Goal: Transaction & Acquisition: Purchase product/service

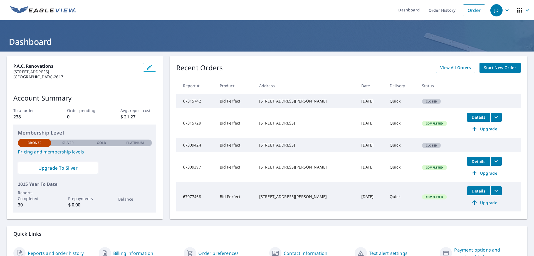
click at [473, 164] on span "Details" at bounding box center [479, 161] width 17 height 5
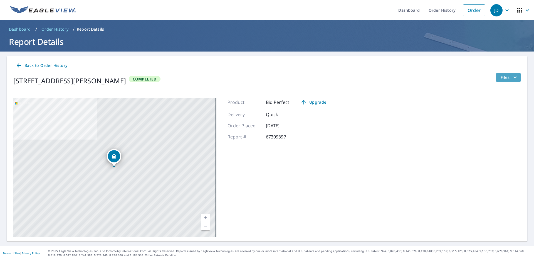
click at [514, 77] on icon "filesDropdownBtn-67309397" at bounding box center [515, 77] width 3 height 2
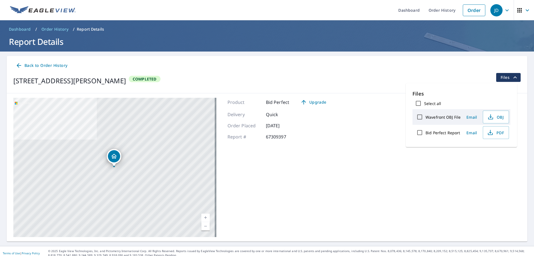
click at [421, 132] on input "Bid Perfect Report" at bounding box center [420, 133] width 12 height 12
checkbox input "true"
click at [394, 111] on div "[STREET_ADDRESS][PERSON_NAME] A standard road map Aerial A detailed look from a…" at bounding box center [267, 167] width 521 height 148
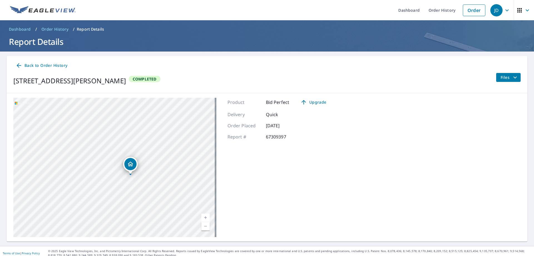
drag, startPoint x: 114, startPoint y: 165, endPoint x: 130, endPoint y: 173, distance: 18.2
click at [130, 173] on div "Dropped pin, building 1, Residential property, 7615 SW Speaks Dr Gaston, OR 971…" at bounding box center [130, 171] width 7 height 6
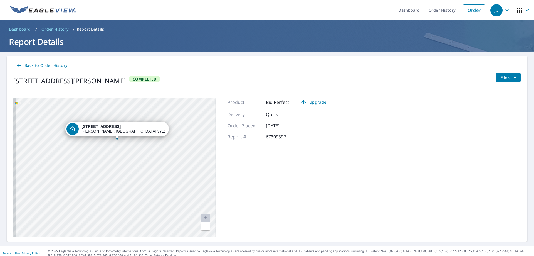
drag, startPoint x: 78, startPoint y: 171, endPoint x: 197, endPoint y: 178, distance: 118.8
click at [196, 178] on div "[STREET_ADDRESS][PERSON_NAME]" at bounding box center [114, 167] width 203 height 139
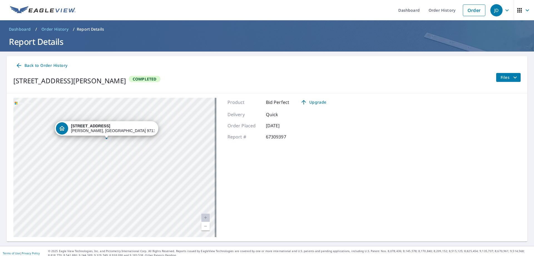
drag, startPoint x: 118, startPoint y: 138, endPoint x: 146, endPoint y: 157, distance: 33.5
click at [110, 138] on div "Dropped pin, building 1, Residential property, 7615 SW Speaks Dr Gaston, OR 971…" at bounding box center [106, 136] width 7 height 6
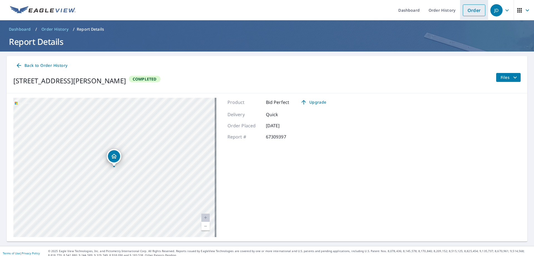
click at [465, 10] on link "Order" at bounding box center [474, 10] width 23 height 12
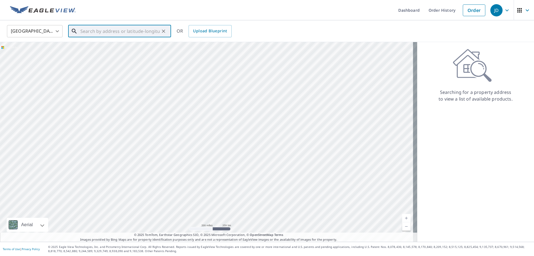
click at [89, 31] on input "text" at bounding box center [119, 31] width 79 height 16
type input "5"
click at [102, 48] on span "[STREET_ADDRESS]" at bounding box center [122, 47] width 87 height 7
type input "[STREET_ADDRESS][PERSON_NAME]"
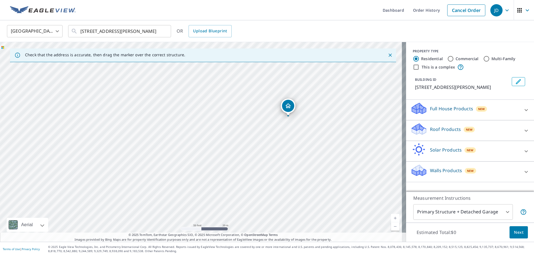
drag, startPoint x: 187, startPoint y: 134, endPoint x: 290, endPoint y: 48, distance: 133.8
click at [290, 48] on div "Check that the address is accurate, then drag the marker over the correct struc…" at bounding box center [203, 142] width 406 height 200
click at [372, 69] on div "[STREET_ADDRESS][PERSON_NAME]" at bounding box center [203, 142] width 406 height 200
drag, startPoint x: 355, startPoint y: 123, endPoint x: 348, endPoint y: 123, distance: 6.4
click at [348, 123] on div "[STREET_ADDRESS][PERSON_NAME]" at bounding box center [203, 142] width 406 height 200
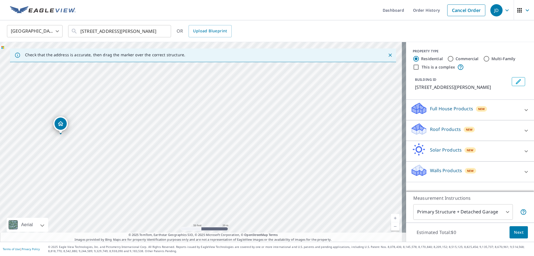
drag, startPoint x: 370, startPoint y: 125, endPoint x: 61, endPoint y: 133, distance: 309.1
click at [516, 82] on icon "Edit building 1" at bounding box center [519, 81] width 7 height 7
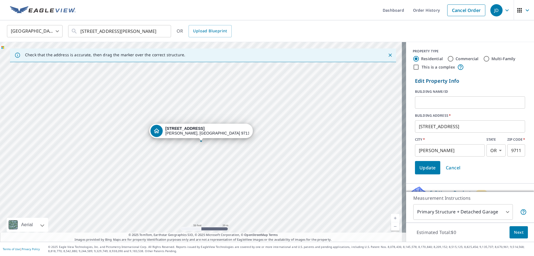
click at [427, 101] on input "text" at bounding box center [470, 103] width 110 height 16
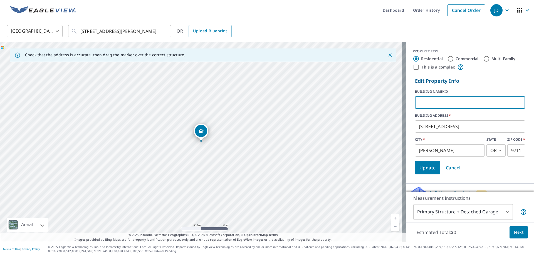
type input "Metal Shop roof"
click at [427, 168] on span "Update" at bounding box center [428, 168] width 16 height 8
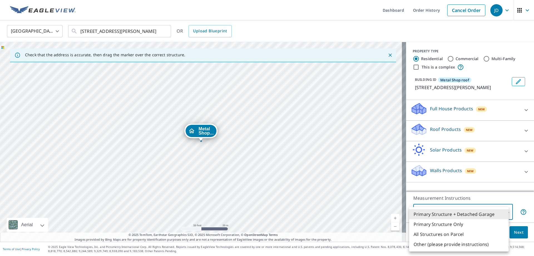
click at [504, 211] on body "JD JD Dashboard Order History Cancel Order JD [GEOGRAPHIC_DATA] US ​ [STREET_AD…" at bounding box center [267, 128] width 534 height 256
click at [456, 224] on li "Primary Structure Only" at bounding box center [459, 224] width 100 height 10
type input "2"
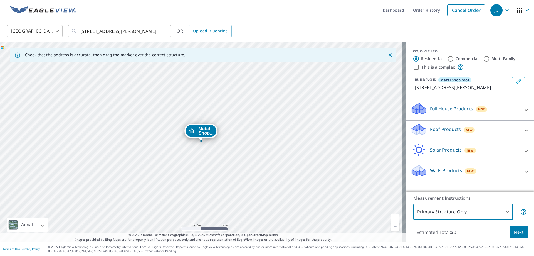
click at [420, 126] on icon at bounding box center [419, 129] width 17 height 13
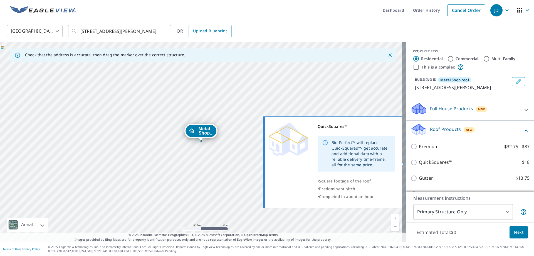
click at [411, 162] on input "QuickSquares™ $18" at bounding box center [415, 162] width 8 height 7
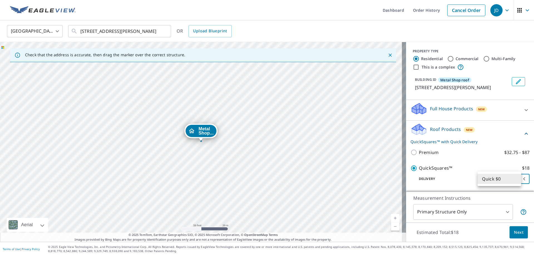
click at [515, 178] on body "JD JD Dashboard Order History Cancel Order JD [GEOGRAPHIC_DATA] US ​ [STREET_AD…" at bounding box center [267, 128] width 534 height 256
click at [515, 178] on li "Quick $0" at bounding box center [500, 179] width 44 height 10
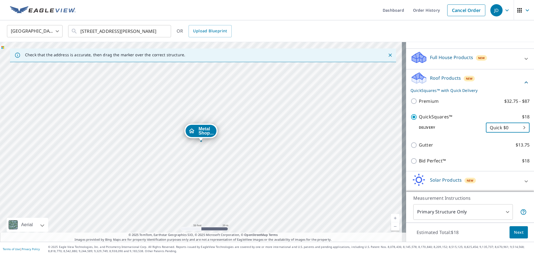
scroll to position [56, 0]
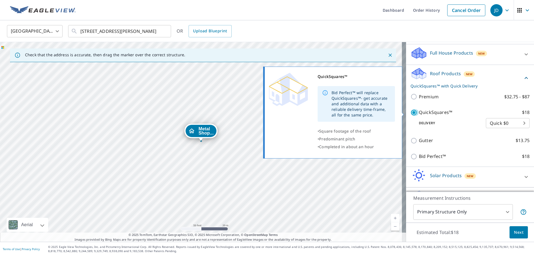
click at [411, 112] on input "QuickSquares™ $18" at bounding box center [415, 112] width 8 height 7
checkbox input "false"
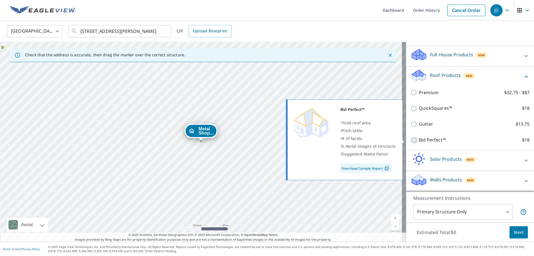
click at [411, 139] on input "Bid Perfect™ $18" at bounding box center [415, 140] width 8 height 7
checkbox input "true"
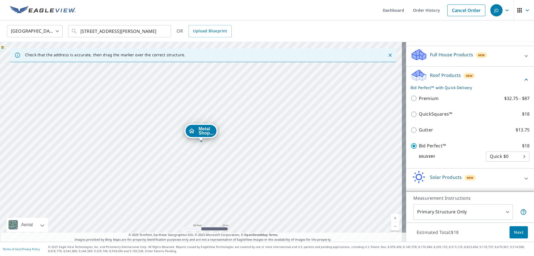
scroll to position [72, 0]
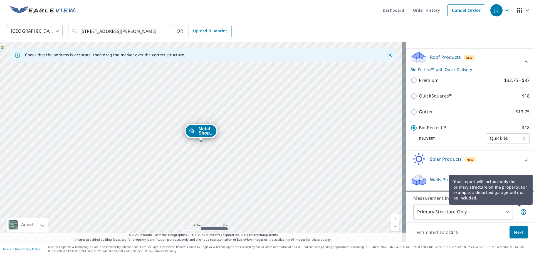
click at [521, 211] on icon at bounding box center [524, 212] width 7 height 7
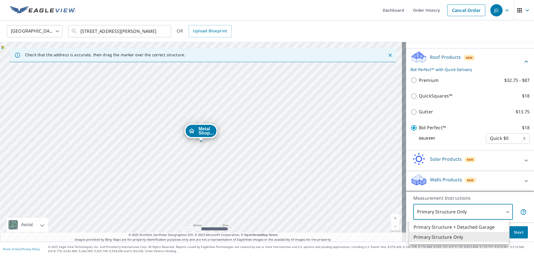
click at [503, 211] on body "JD JD Dashboard Order History Cancel Order JD [GEOGRAPHIC_DATA] US ​ [STREET_AD…" at bounding box center [267, 128] width 534 height 256
click at [448, 236] on li "Primary Structure Only" at bounding box center [459, 237] width 100 height 10
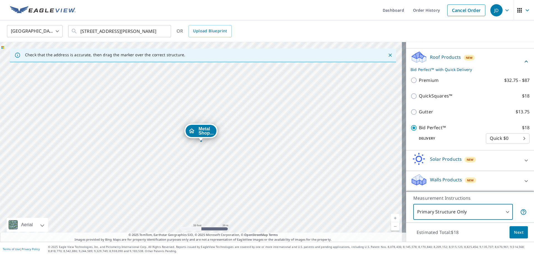
click at [514, 231] on span "Next" at bounding box center [518, 232] width 9 height 7
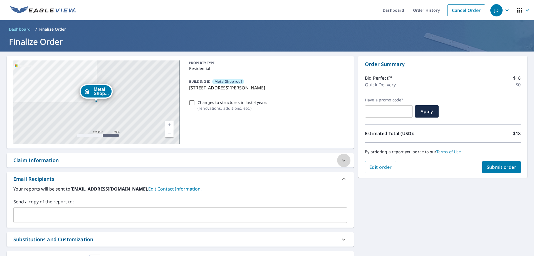
click at [341, 161] on icon at bounding box center [344, 160] width 7 height 7
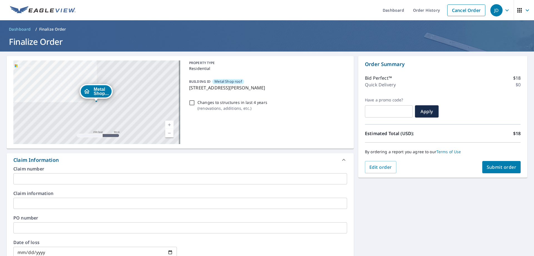
click at [498, 169] on span "Submit order" at bounding box center [502, 167] width 30 height 6
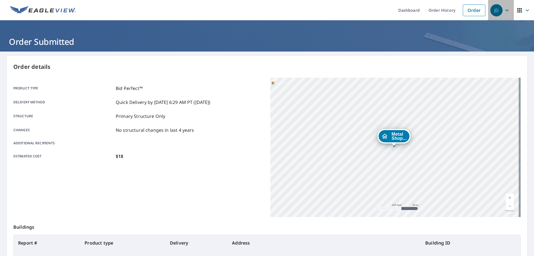
click at [504, 11] on icon "button" at bounding box center [507, 10] width 7 height 7
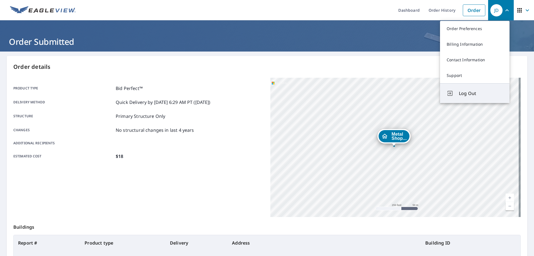
click at [467, 93] on span "Log Out" at bounding box center [481, 93] width 44 height 7
